Goal: Transaction & Acquisition: Purchase product/service

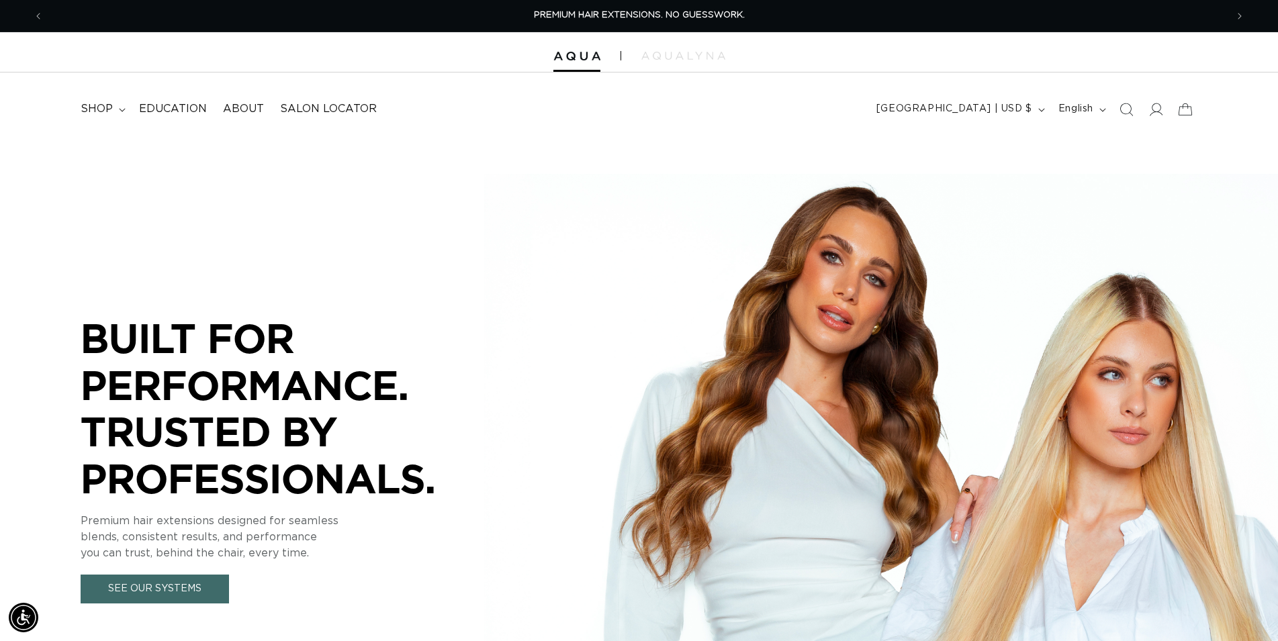
click at [1122, 108] on icon "Search" at bounding box center [1125, 109] width 13 height 13
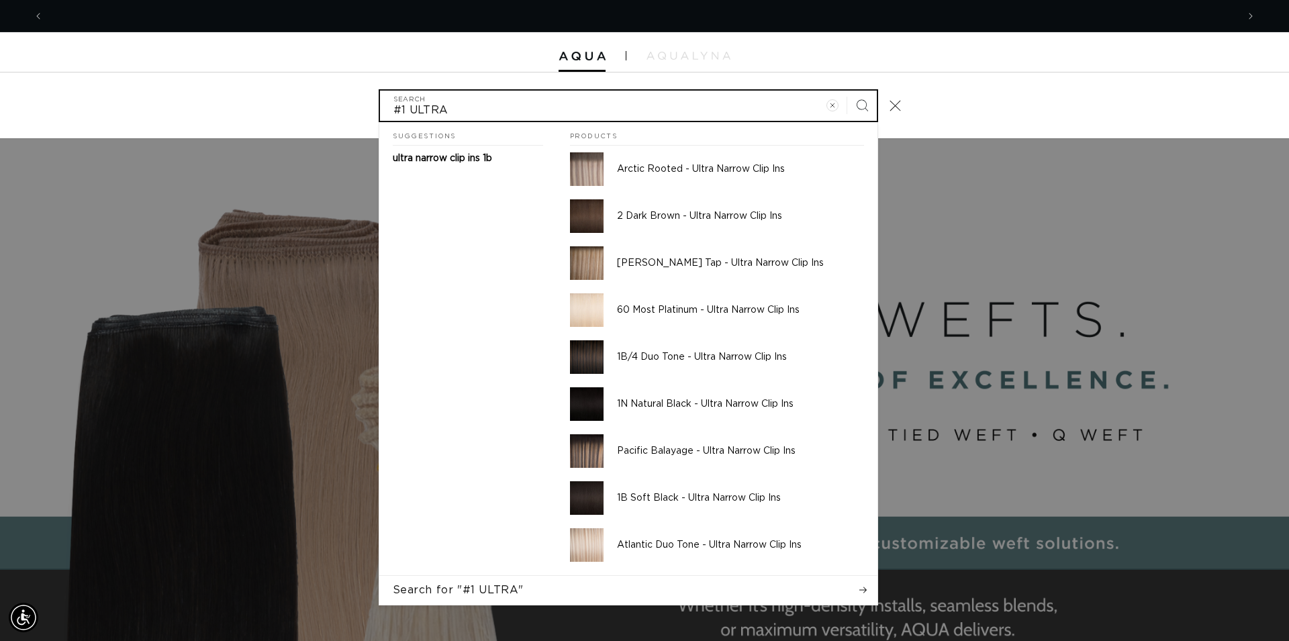
scroll to position [0, 2388]
click at [404, 107] on input "#1 ULTRA" at bounding box center [628, 106] width 497 height 30
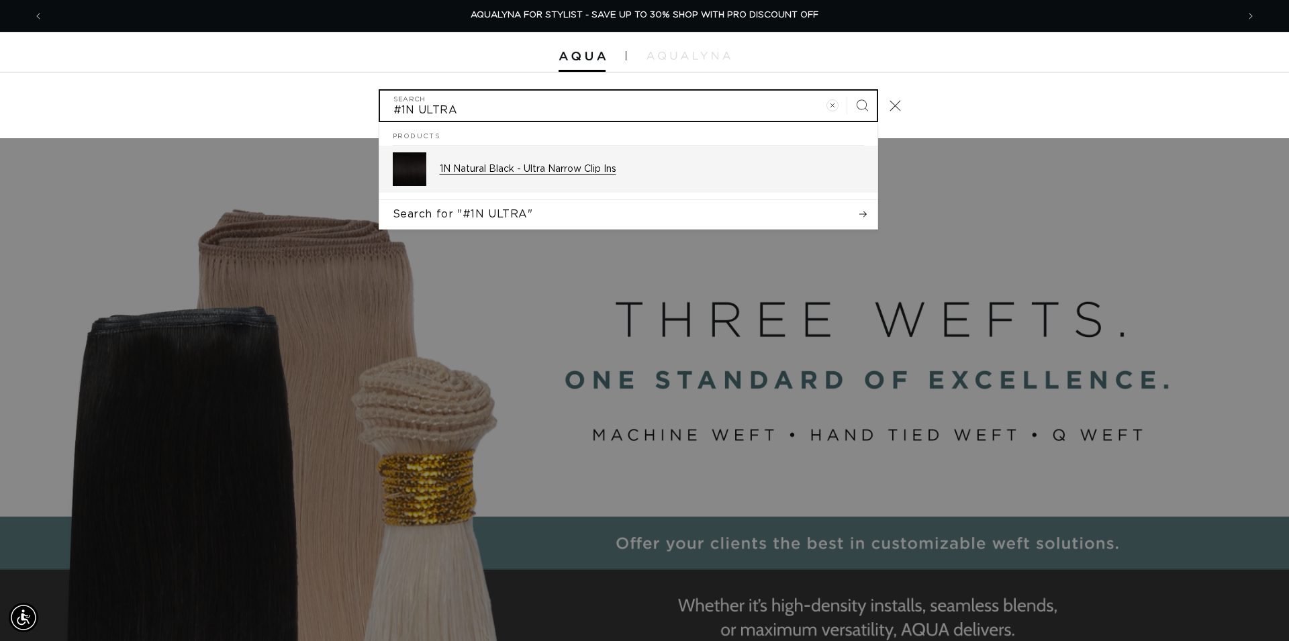
type input "#1N ULTRA"
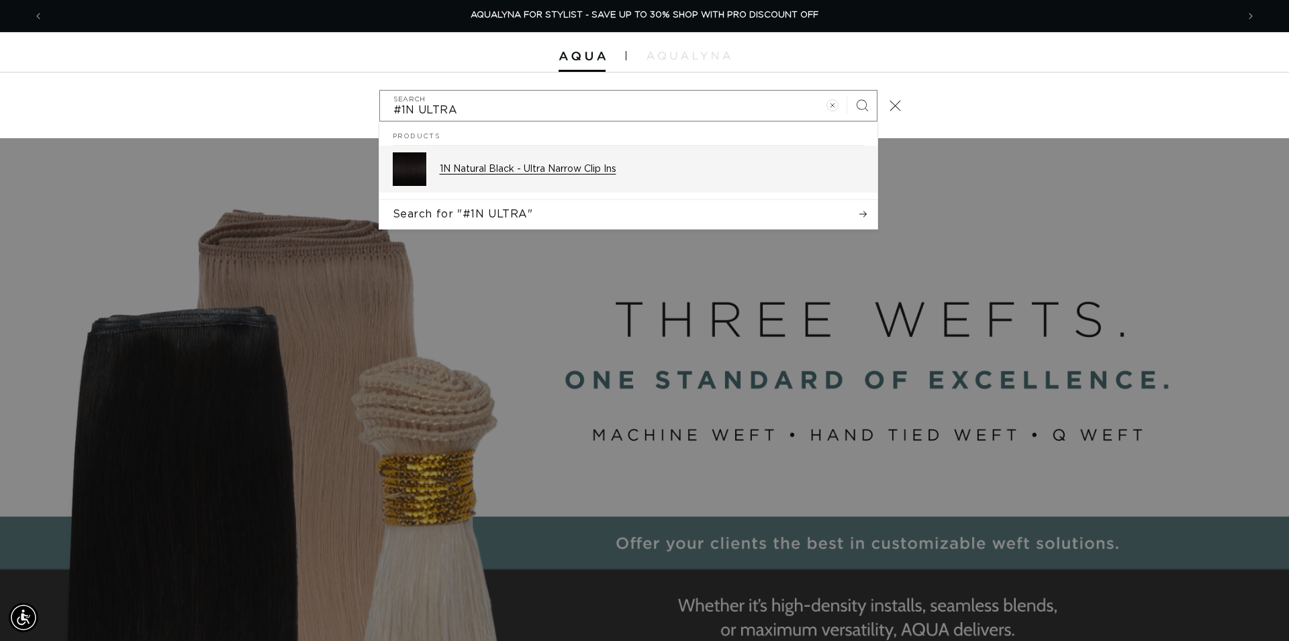
click at [518, 178] on div "1N Natural Black - Ultra Narrow Clip Ins" at bounding box center [652, 169] width 424 height 34
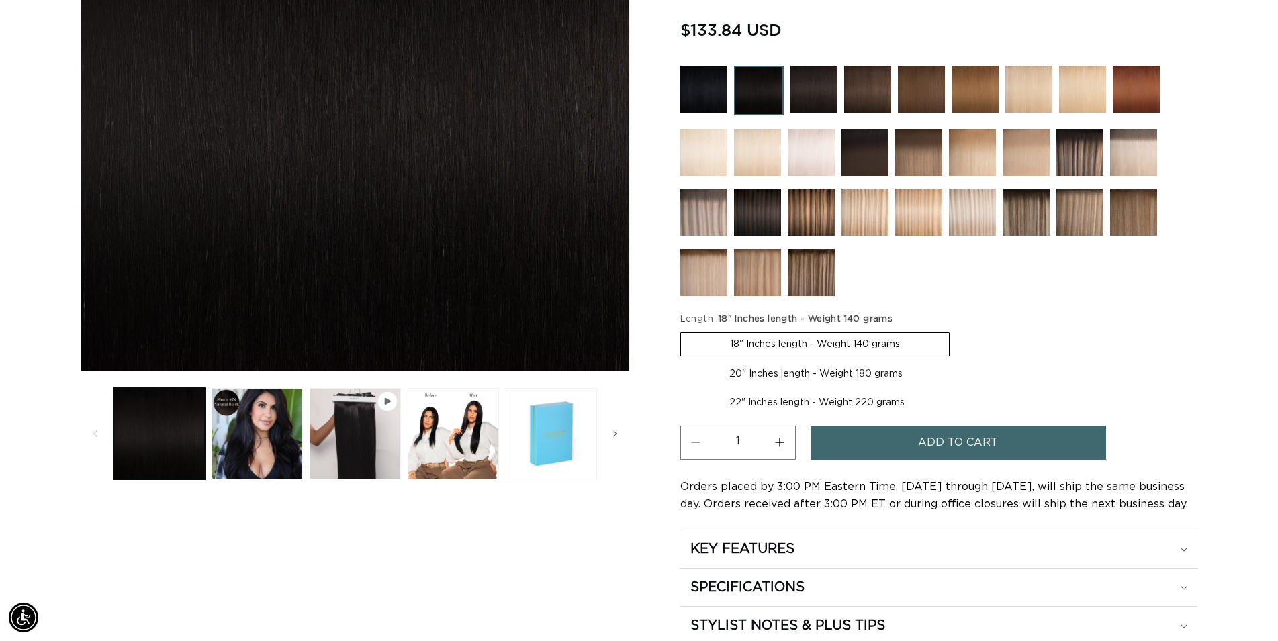
click at [788, 375] on label "20" Inches length - Weight 180 grams Variant sold out or unavailable" at bounding box center [815, 374] width 271 height 23
click at [956, 330] on input "20" Inches length - Weight 180 grams Variant sold out or unavailable" at bounding box center [956, 330] width 1 height 1
radio input "true"
click at [992, 446] on span "Add to cart" at bounding box center [958, 443] width 80 height 34
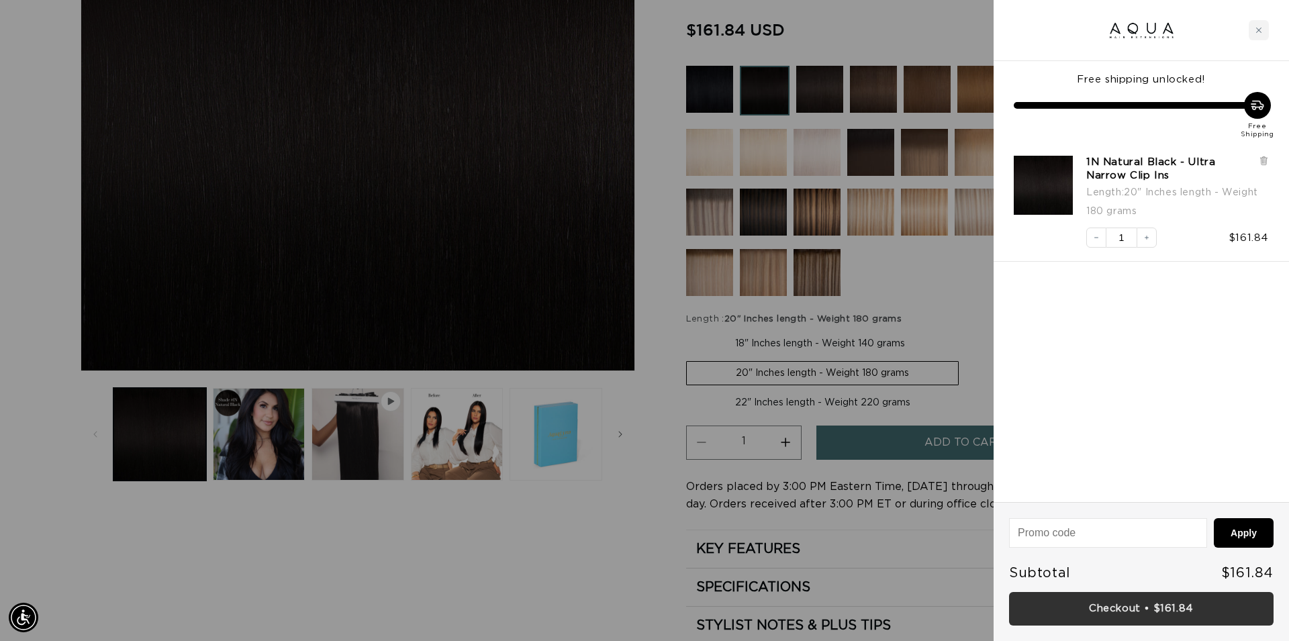
click at [1140, 607] on link "Checkout • $161.84" at bounding box center [1141, 609] width 265 height 34
